Goal: Information Seeking & Learning: Learn about a topic

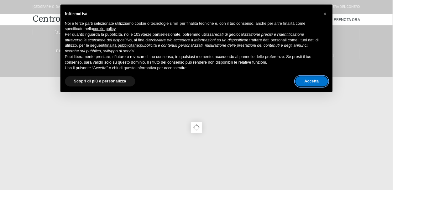
click at [363, 88] on button "Accetta" at bounding box center [345, 89] width 36 height 11
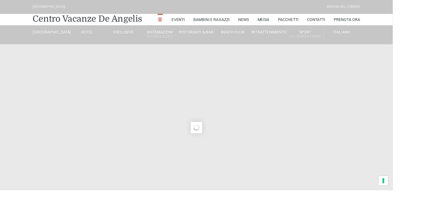
type input "[DATE]"
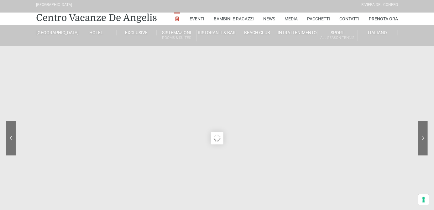
click at [427, 138] on sr7-arrow at bounding box center [423, 138] width 9 height 34
click at [200, 16] on link "Eventi" at bounding box center [197, 19] width 15 height 13
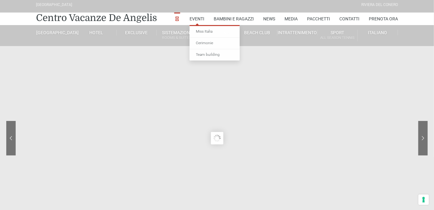
click at [212, 30] on link "Miss Italia" at bounding box center [215, 32] width 50 height 12
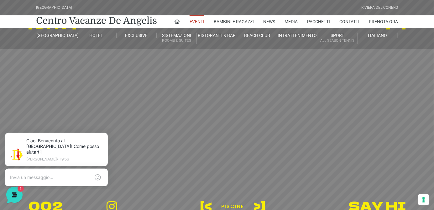
click at [347, 166] on sr7-mask at bounding box center [217, 116] width 434 height 232
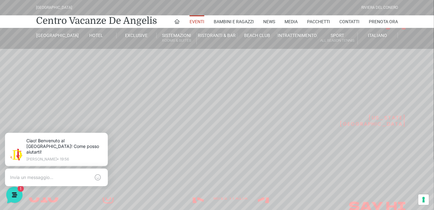
click at [202, 21] on link "Eventi" at bounding box center [197, 21] width 15 height 13
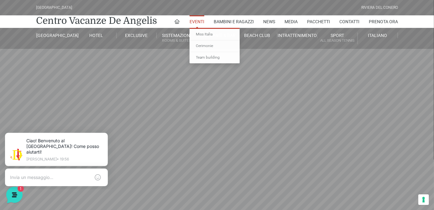
click at [215, 35] on link "Miss Italia" at bounding box center [215, 35] width 50 height 12
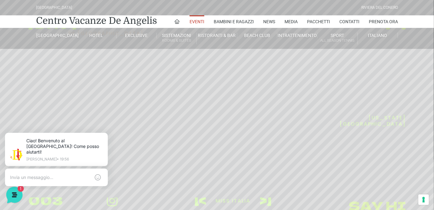
click at [297, 148] on sr7-mask at bounding box center [217, 116] width 434 height 232
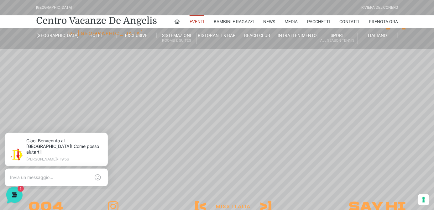
click at [301, 151] on sr7-mask at bounding box center [217, 116] width 434 height 232
